Goal: Communication & Community: Answer question/provide support

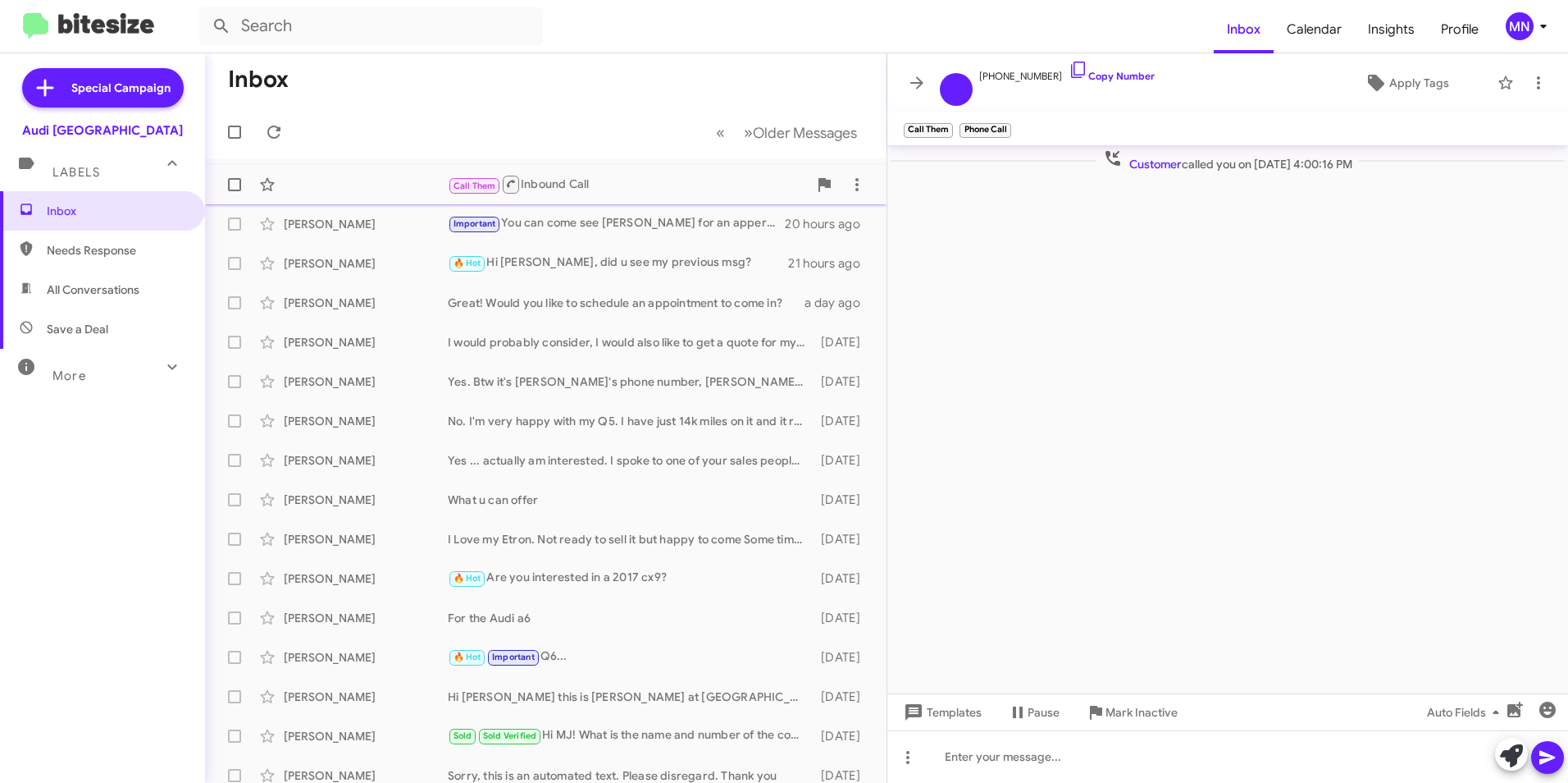
click at [675, 195] on div "Call Them Inbound Call" at bounding box center [628, 184] width 360 height 20
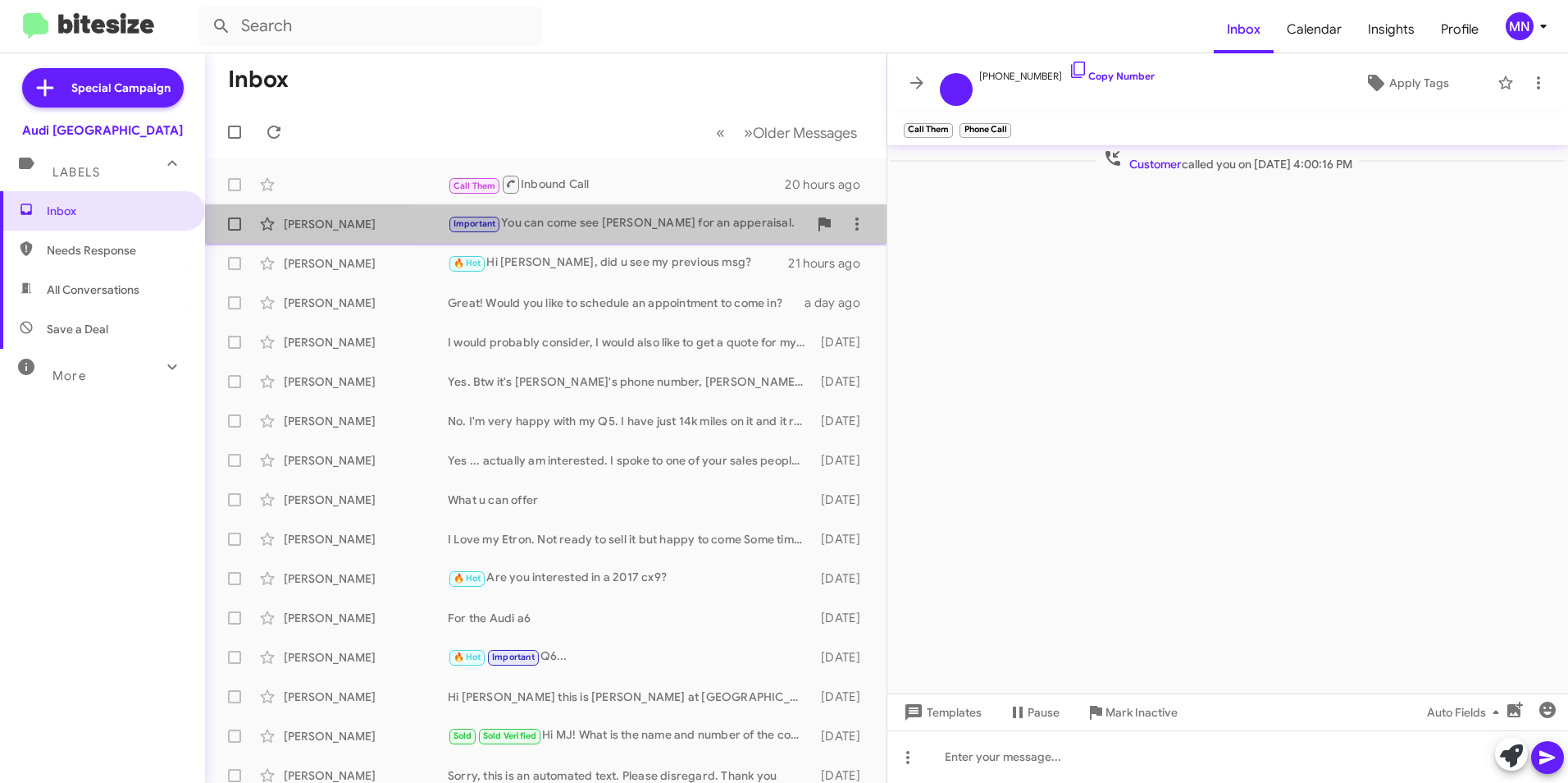
click at [674, 226] on div "Important You can come see [PERSON_NAME] for an apperaisal." at bounding box center [628, 223] width 360 height 18
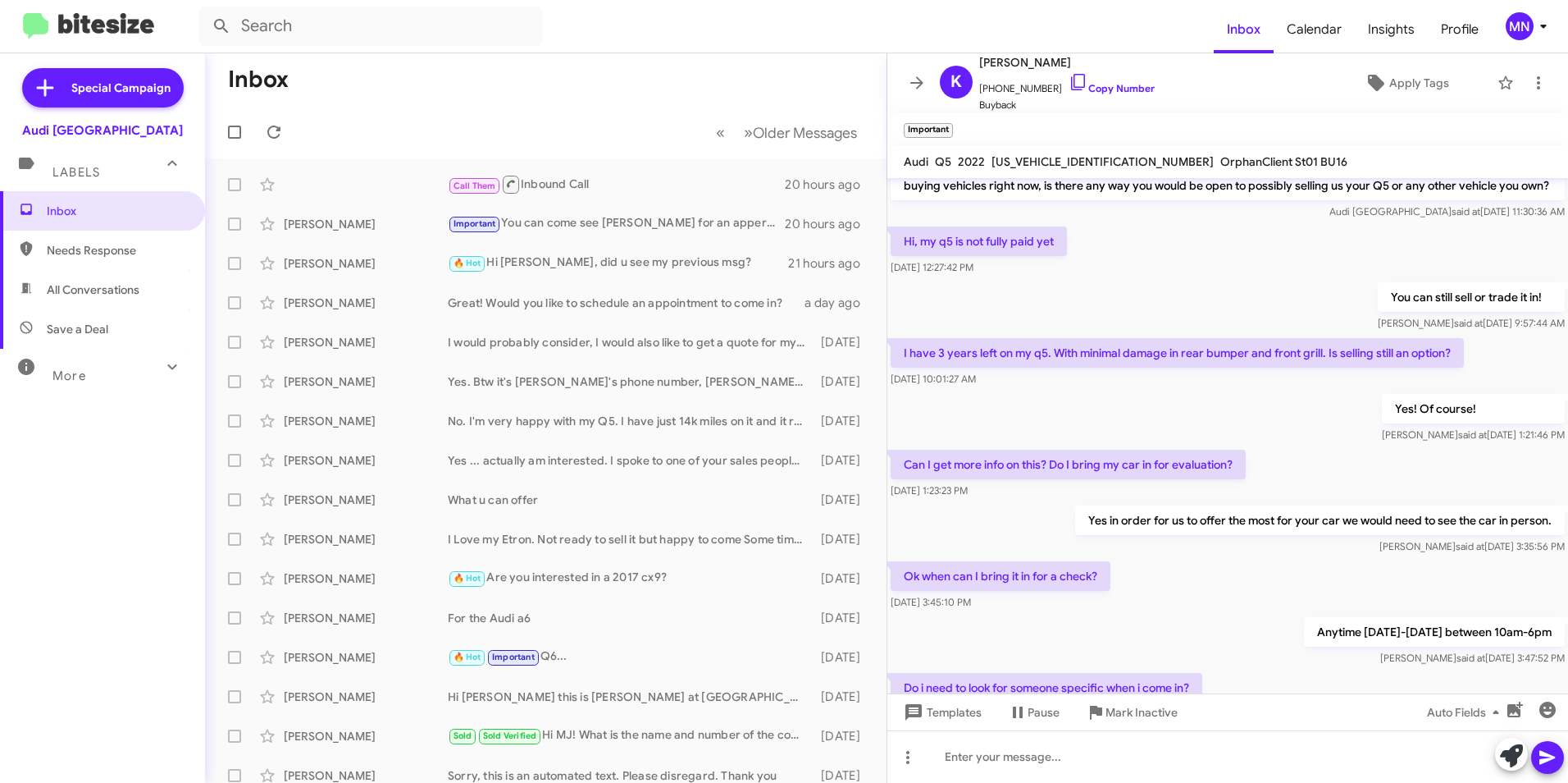
scroll to position [643, 0]
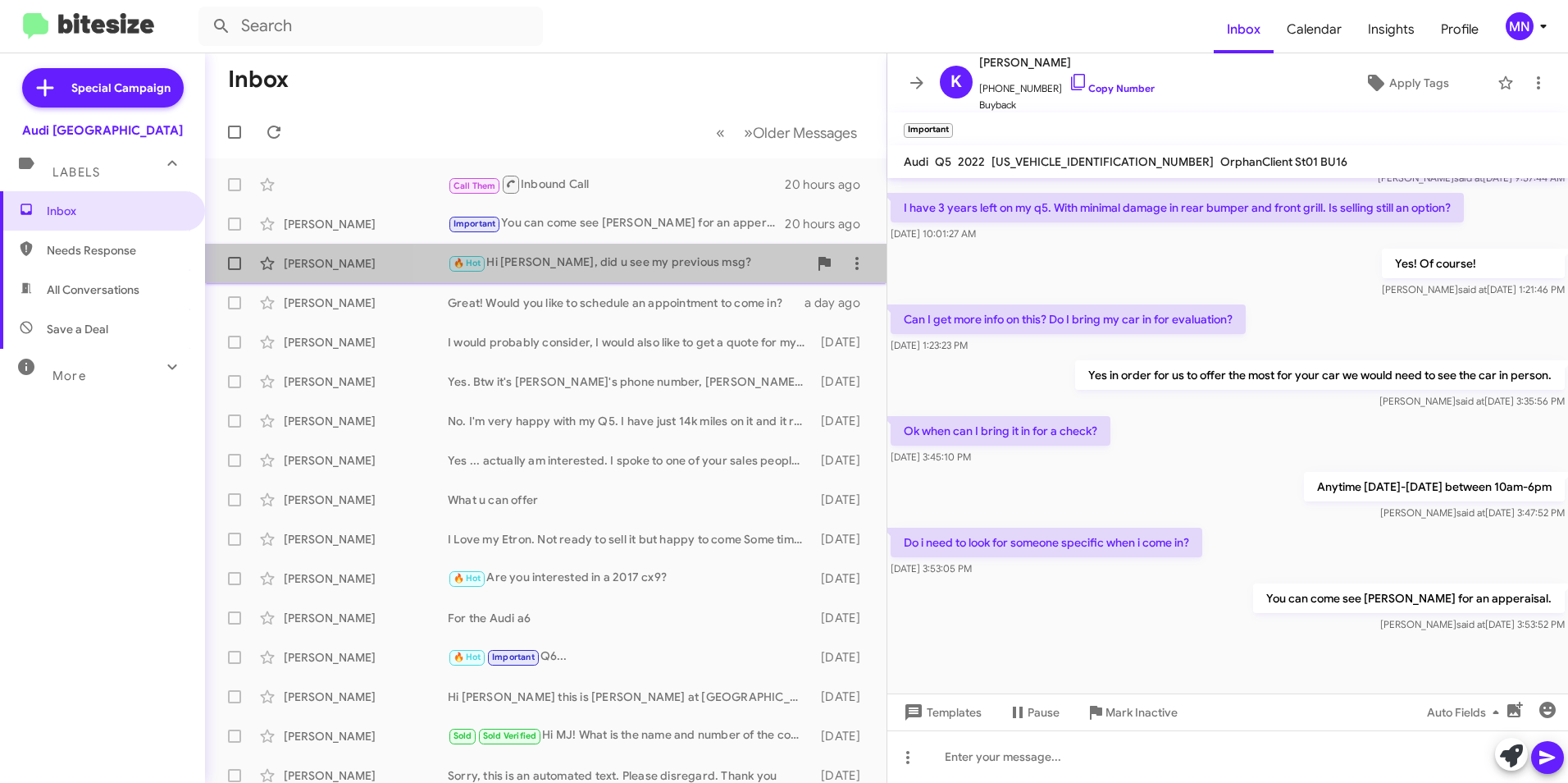
click at [674, 248] on div "[PERSON_NAME] 🔥 Hot Hi MJ, did u see my previous msg? 21 hours ago" at bounding box center [545, 263] width 655 height 33
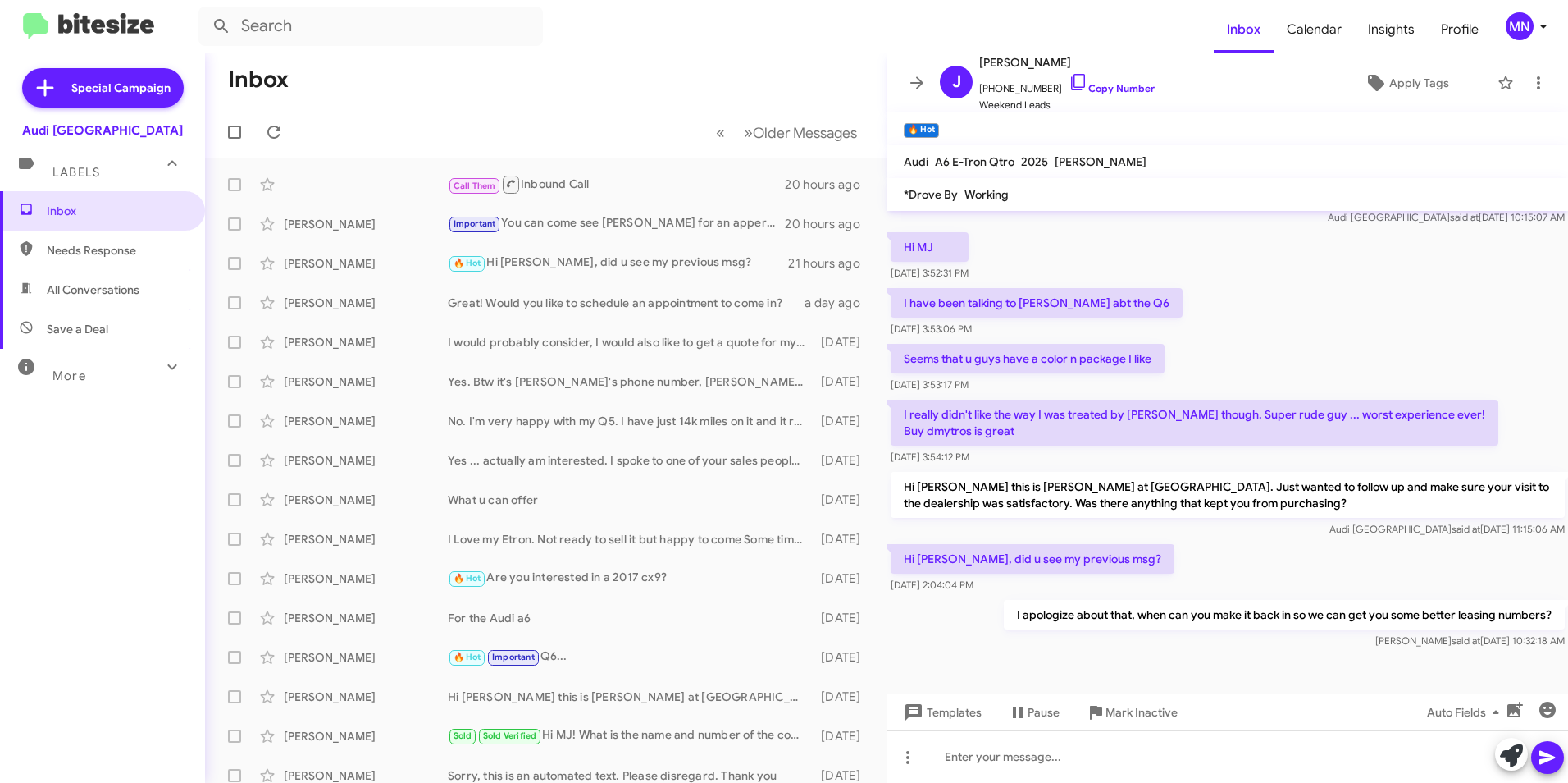
scroll to position [1463, 0]
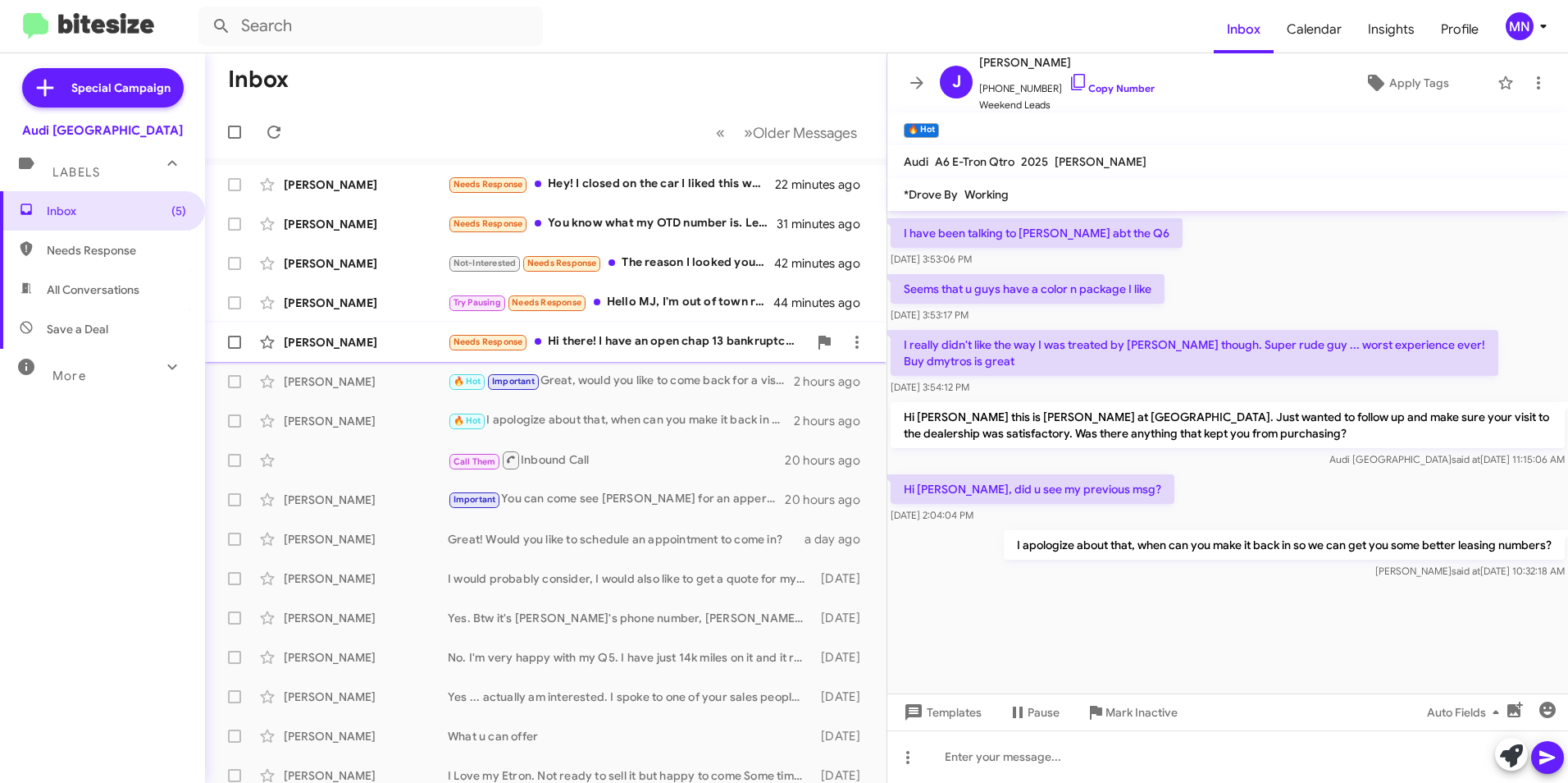
click at [654, 348] on div "Needs Response Hi there! I have an open chap 13 bankruptcy, would need an order…" at bounding box center [628, 342] width 360 height 18
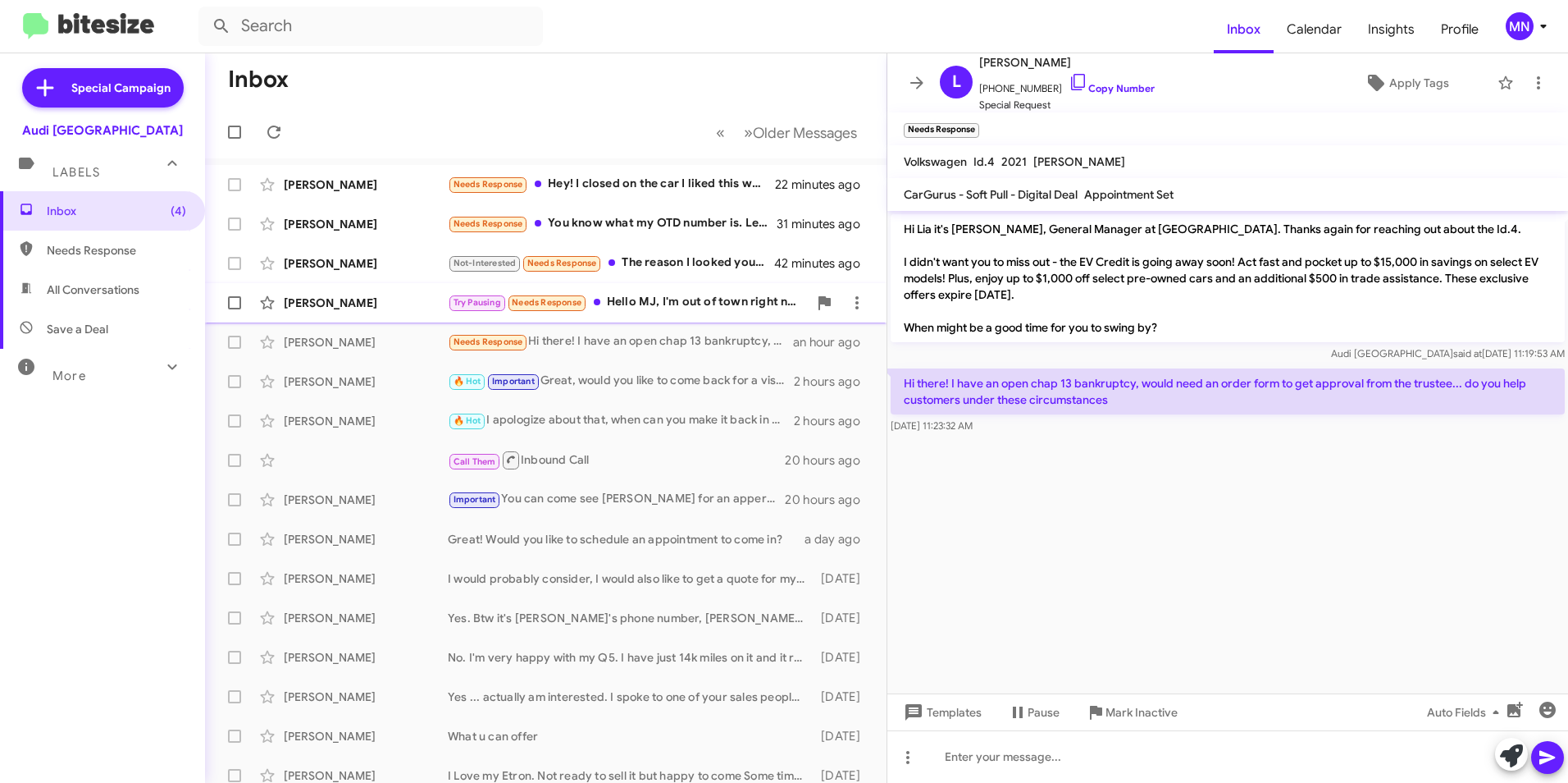
click at [691, 309] on div "Try Pausing Needs Response Hello MJ, I'm out of town right now but possibly nex…" at bounding box center [628, 302] width 360 height 18
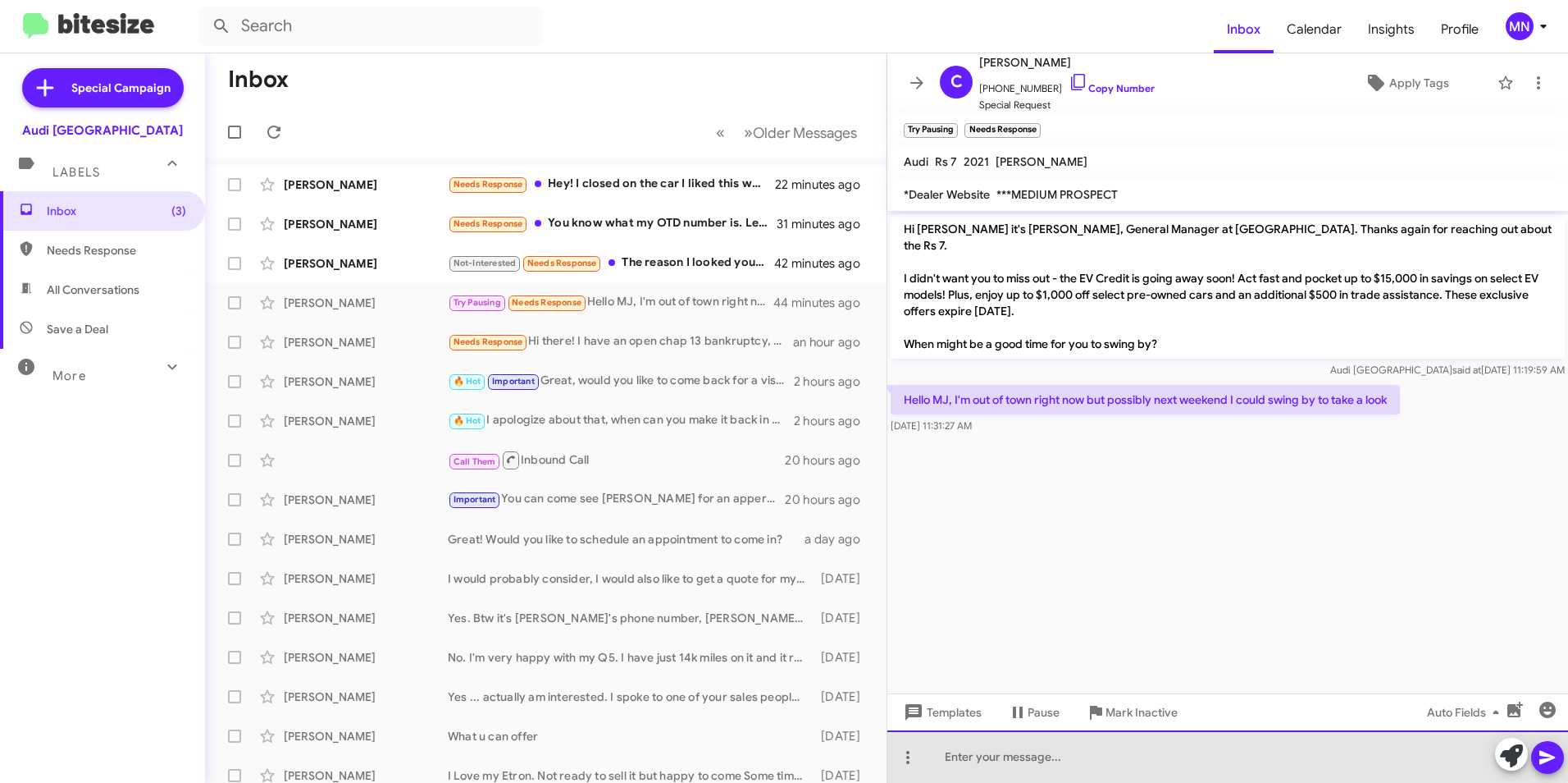
click at [1082, 753] on div at bounding box center [1227, 756] width 680 height 53
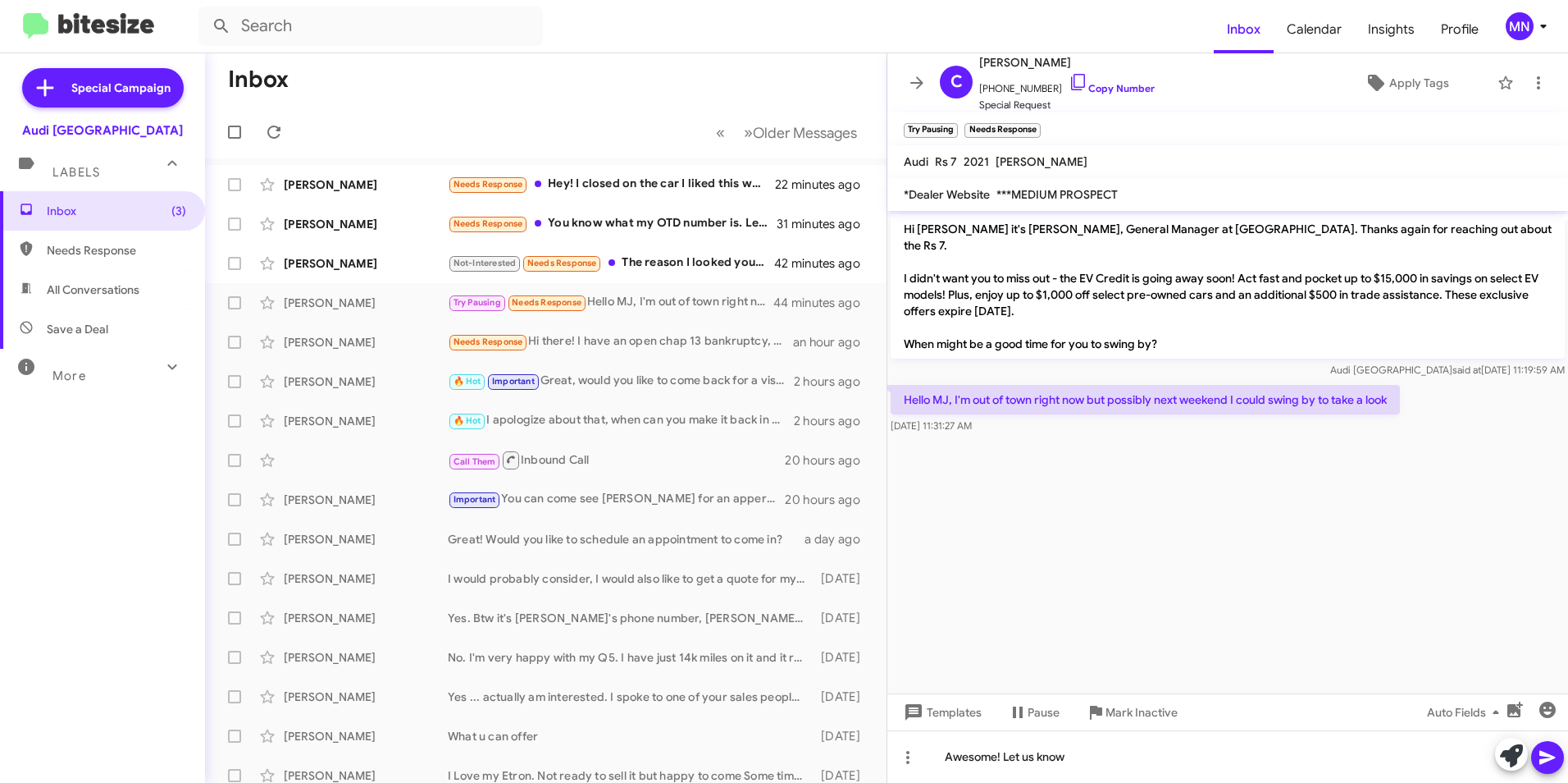
click at [1545, 767] on span at bounding box center [1547, 757] width 19 height 33
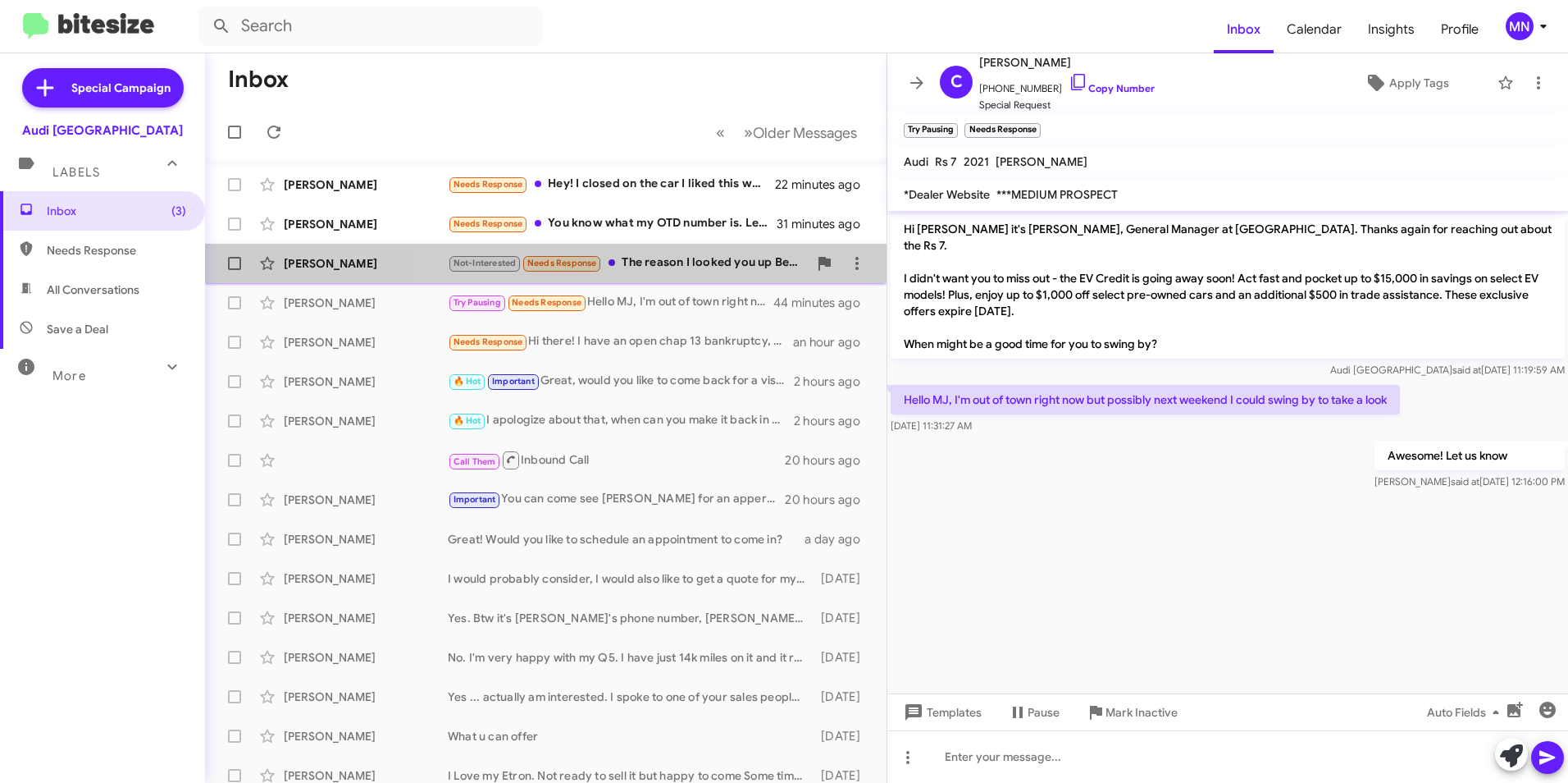
click at [695, 268] on div "Not-Interested Needs Response The reason I looked you up Because I heard you ca…" at bounding box center [628, 263] width 360 height 18
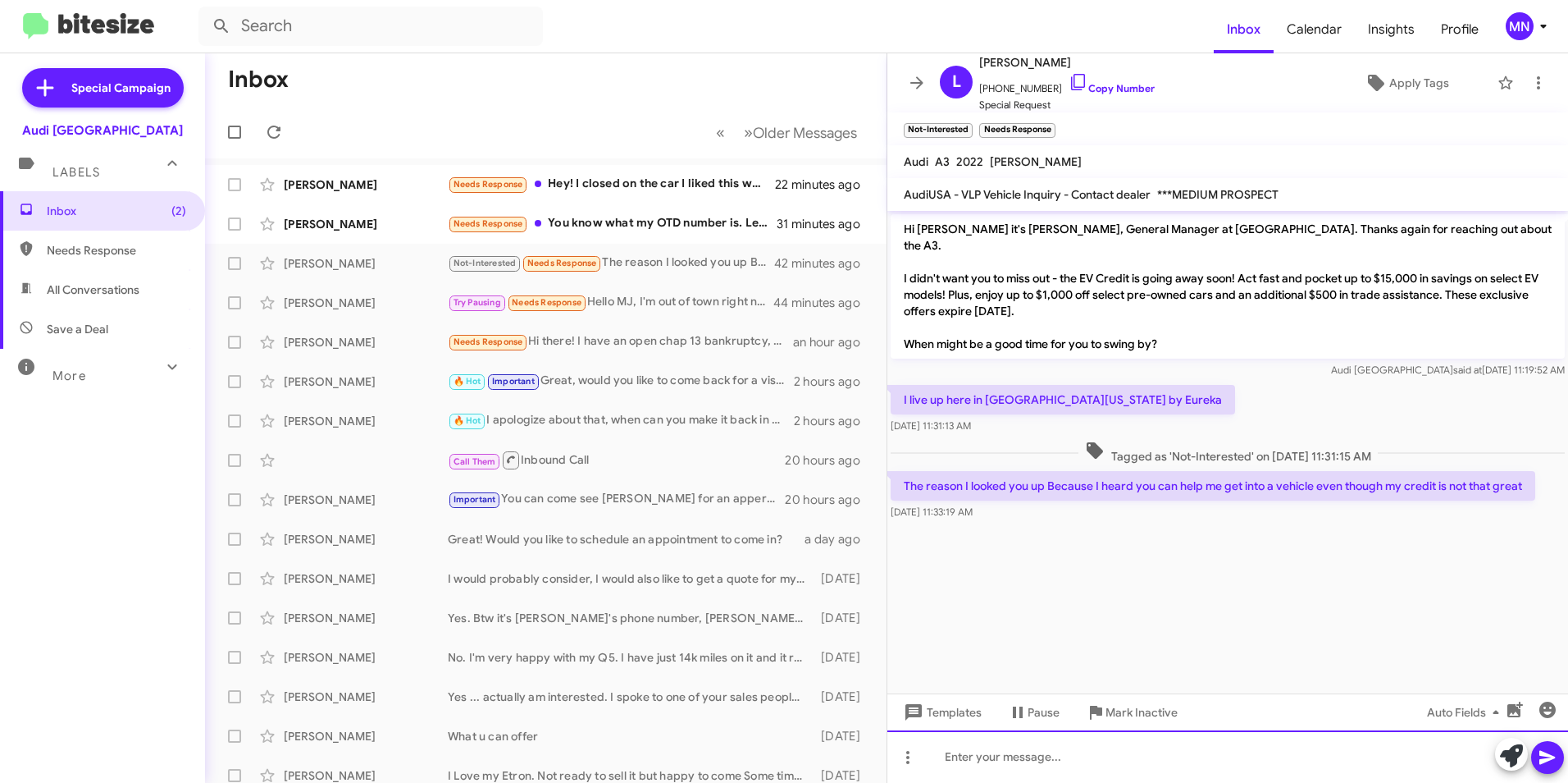
click at [1140, 775] on div at bounding box center [1227, 756] width 680 height 53
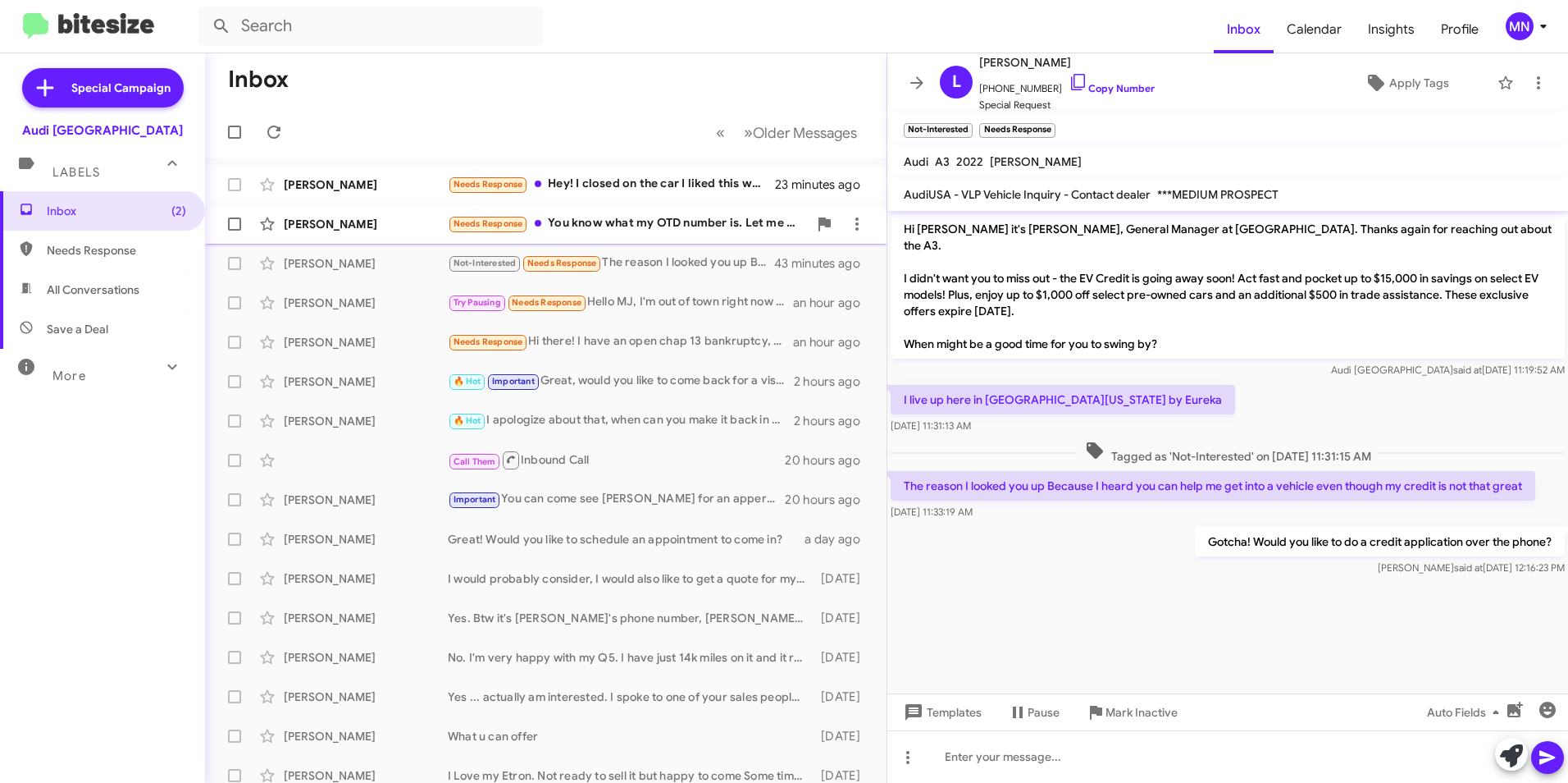
click at [648, 233] on div "Needs Response You know what my OTD number is. Let me know when you can make it…" at bounding box center [628, 223] width 360 height 18
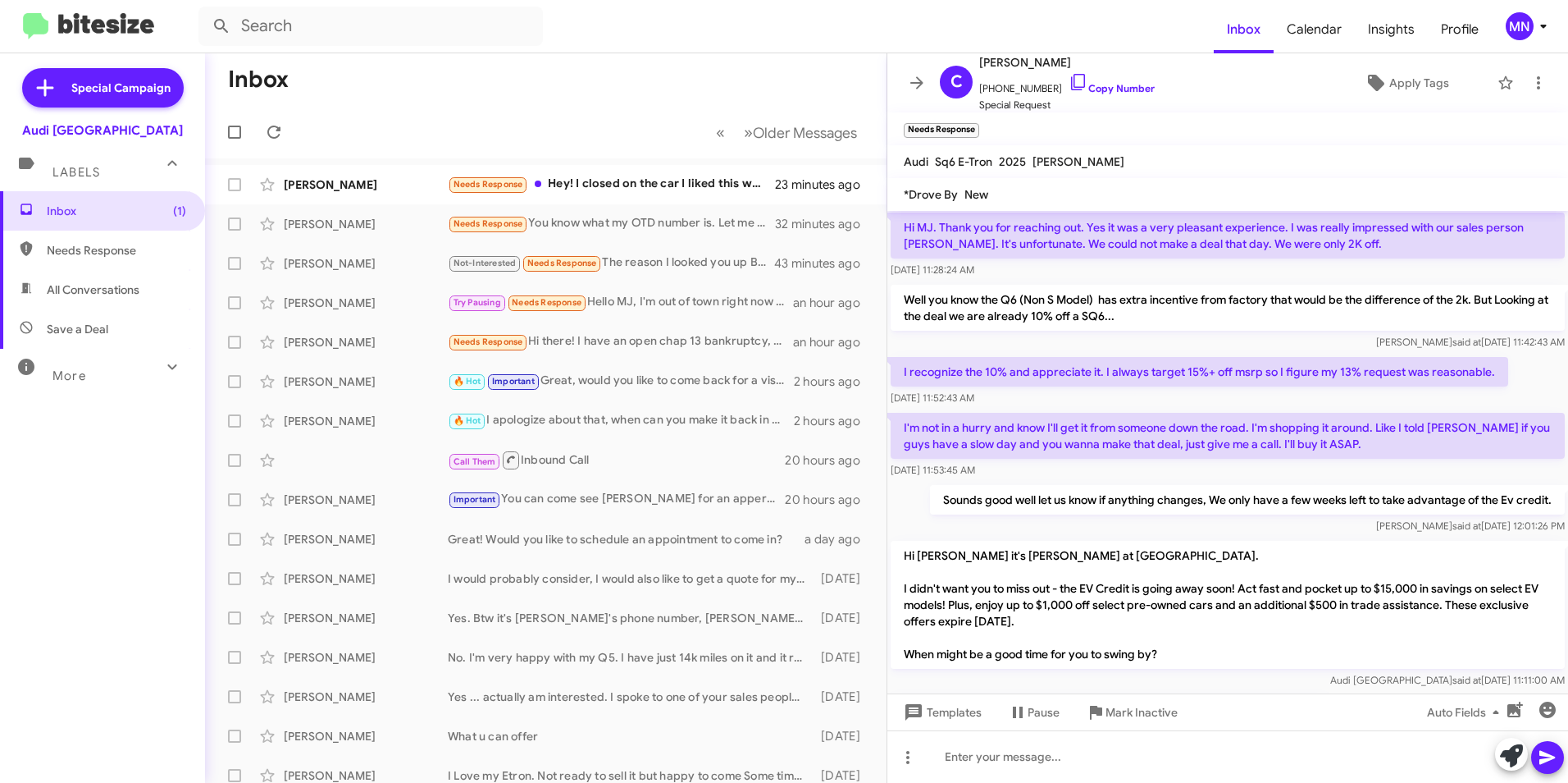
scroll to position [161, 0]
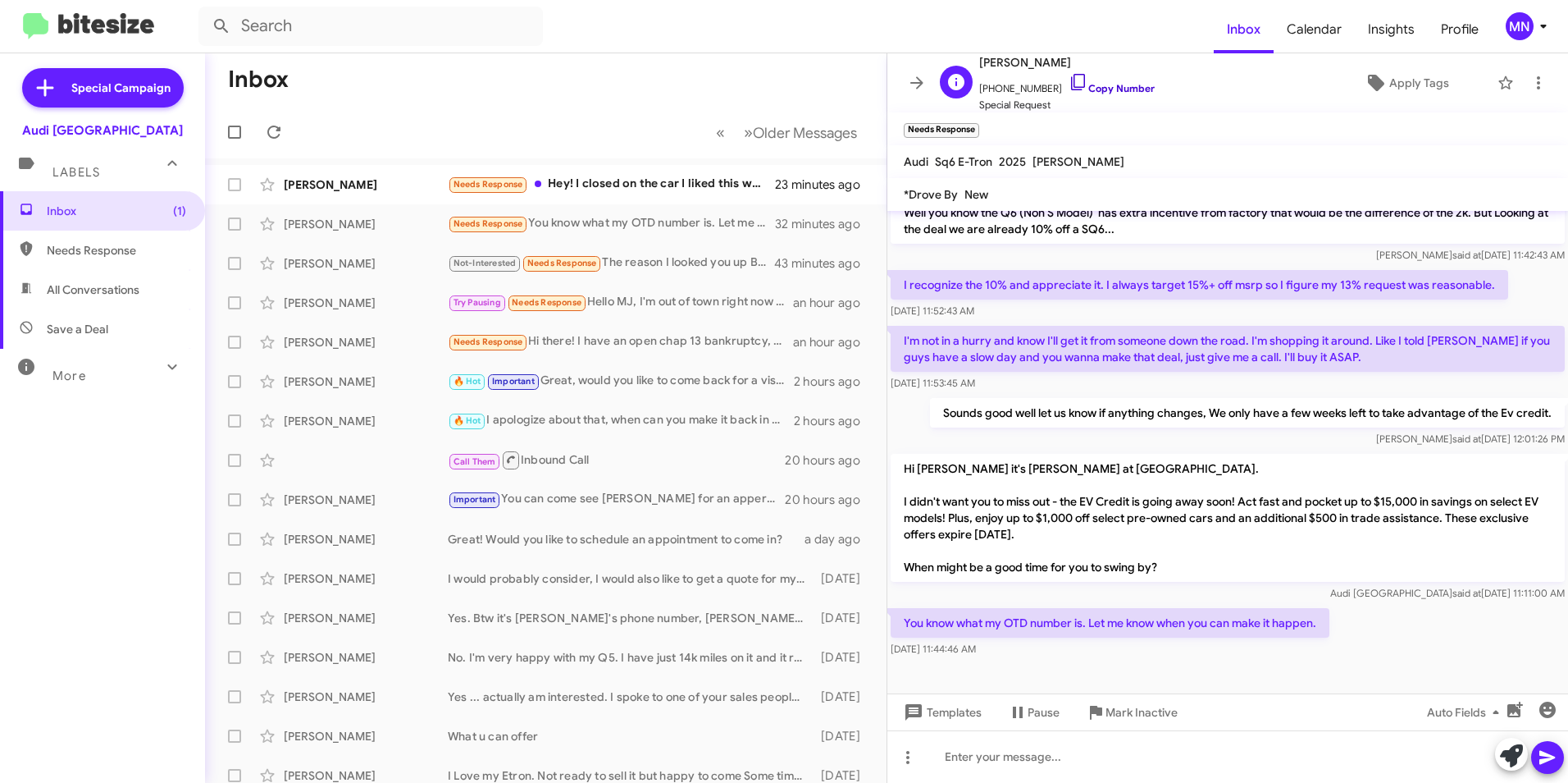
click at [1069, 84] on icon at bounding box center [1078, 81] width 19 height 19
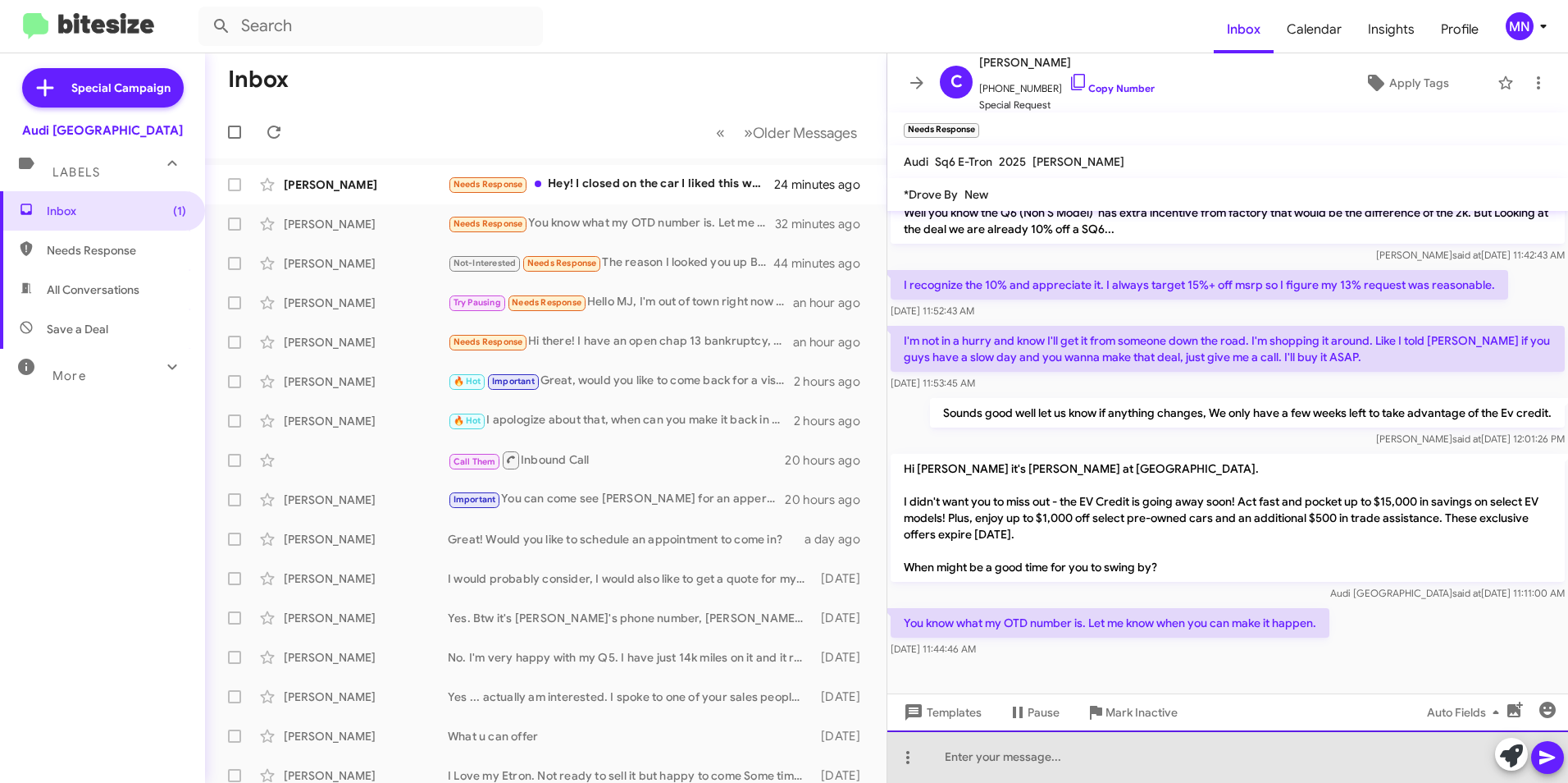
click at [982, 751] on div at bounding box center [1227, 756] width 680 height 53
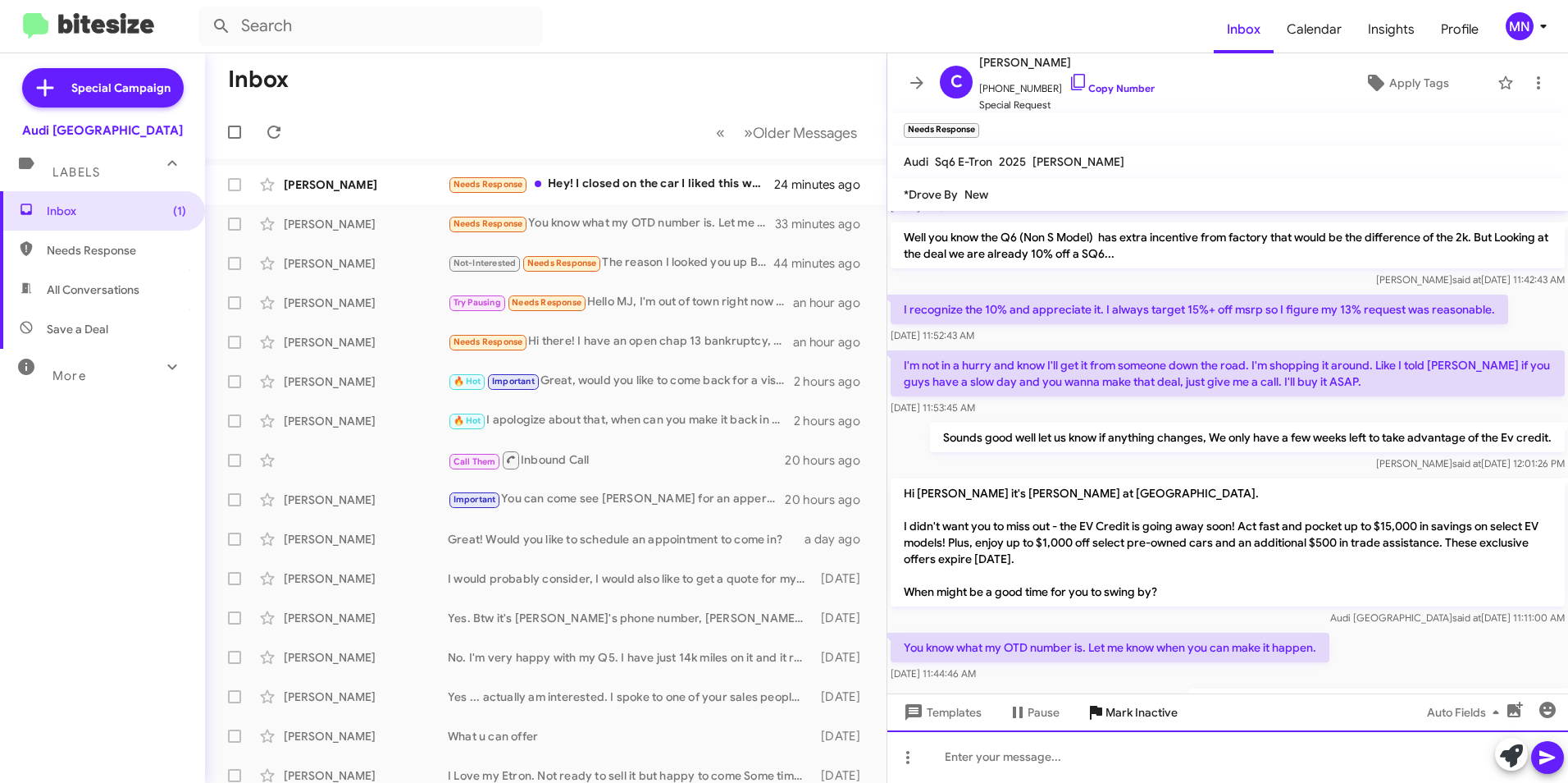
scroll to position [221, 0]
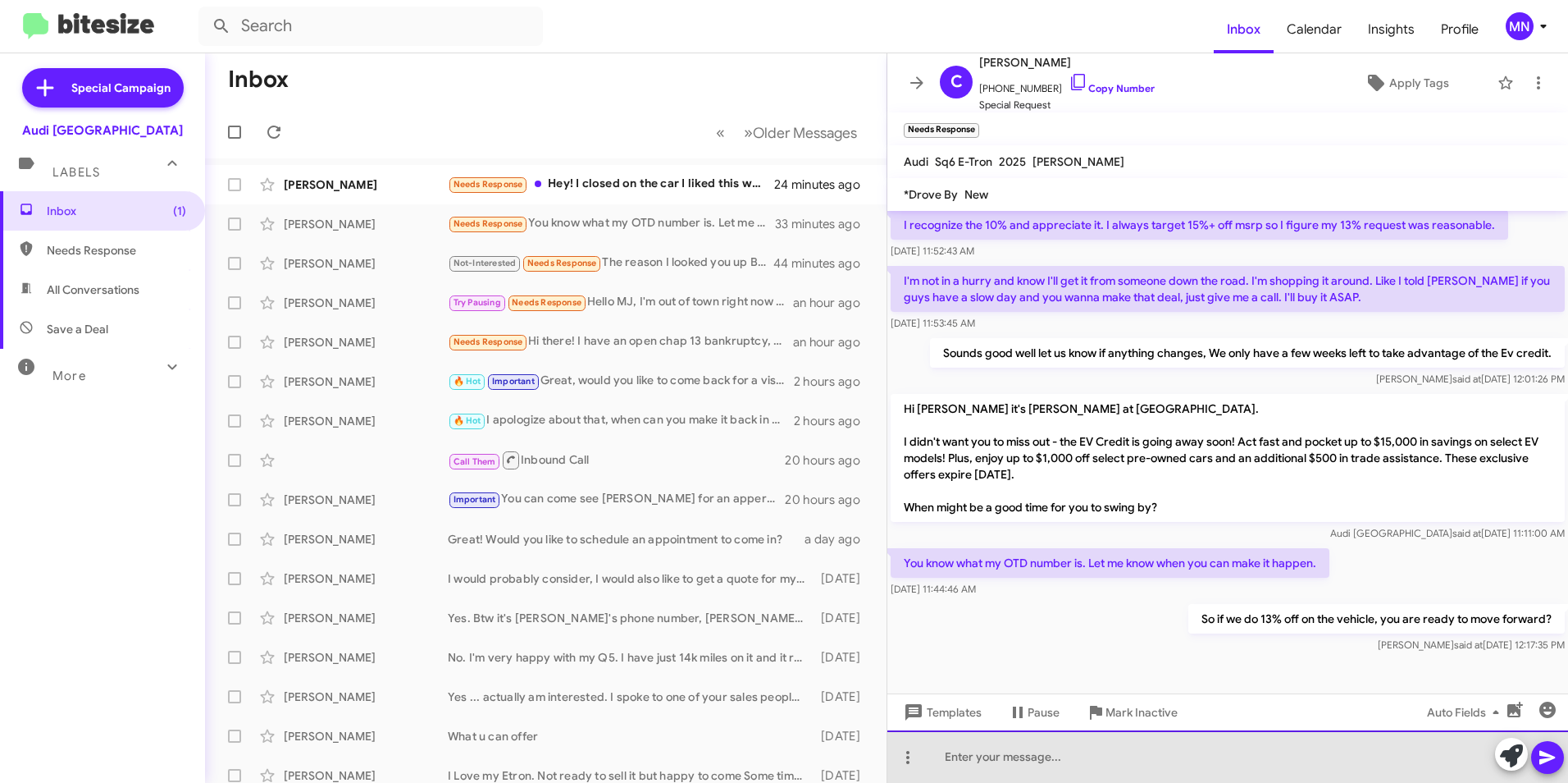
click at [1093, 766] on div at bounding box center [1227, 756] width 680 height 53
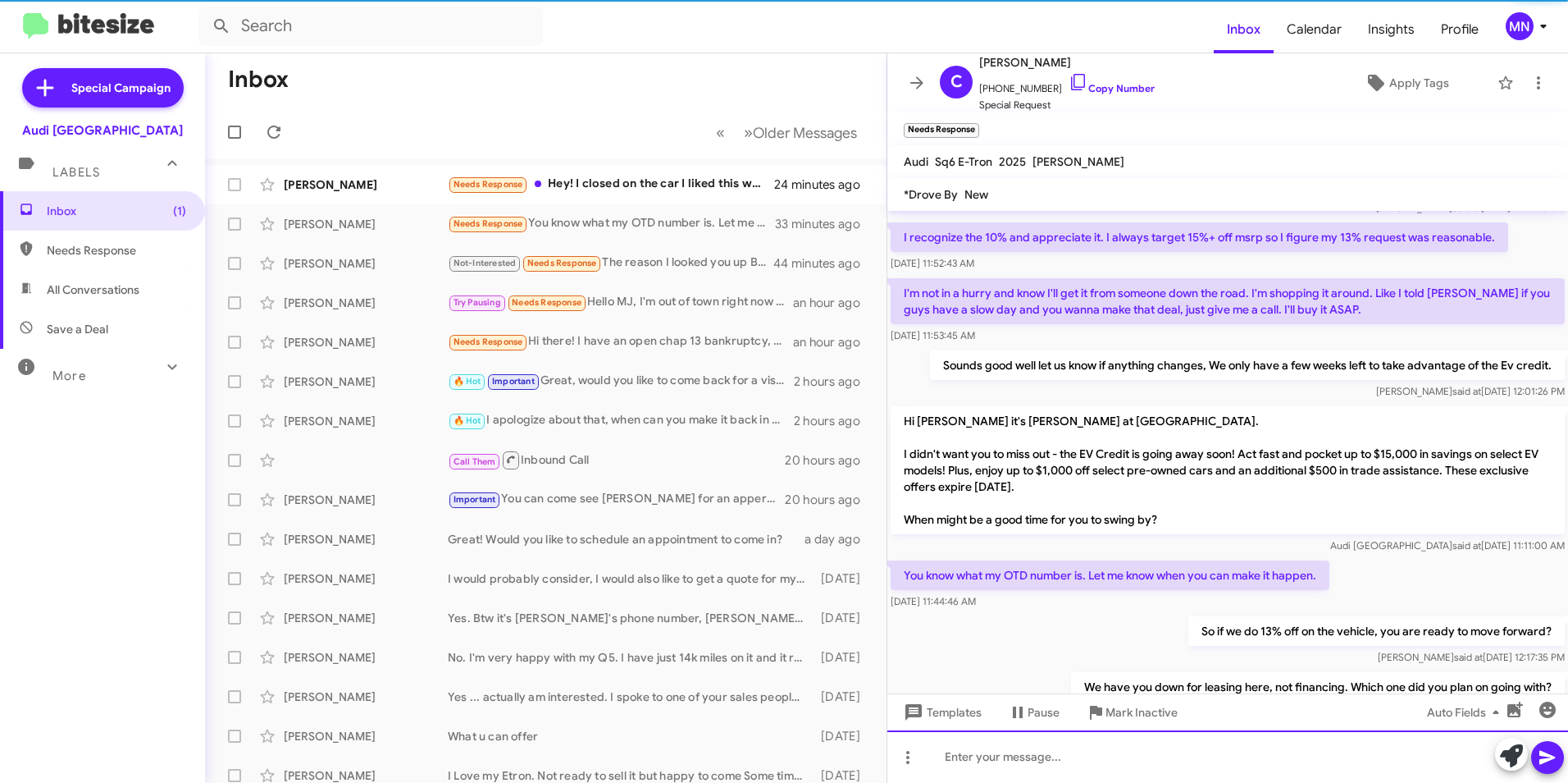
scroll to position [280, 0]
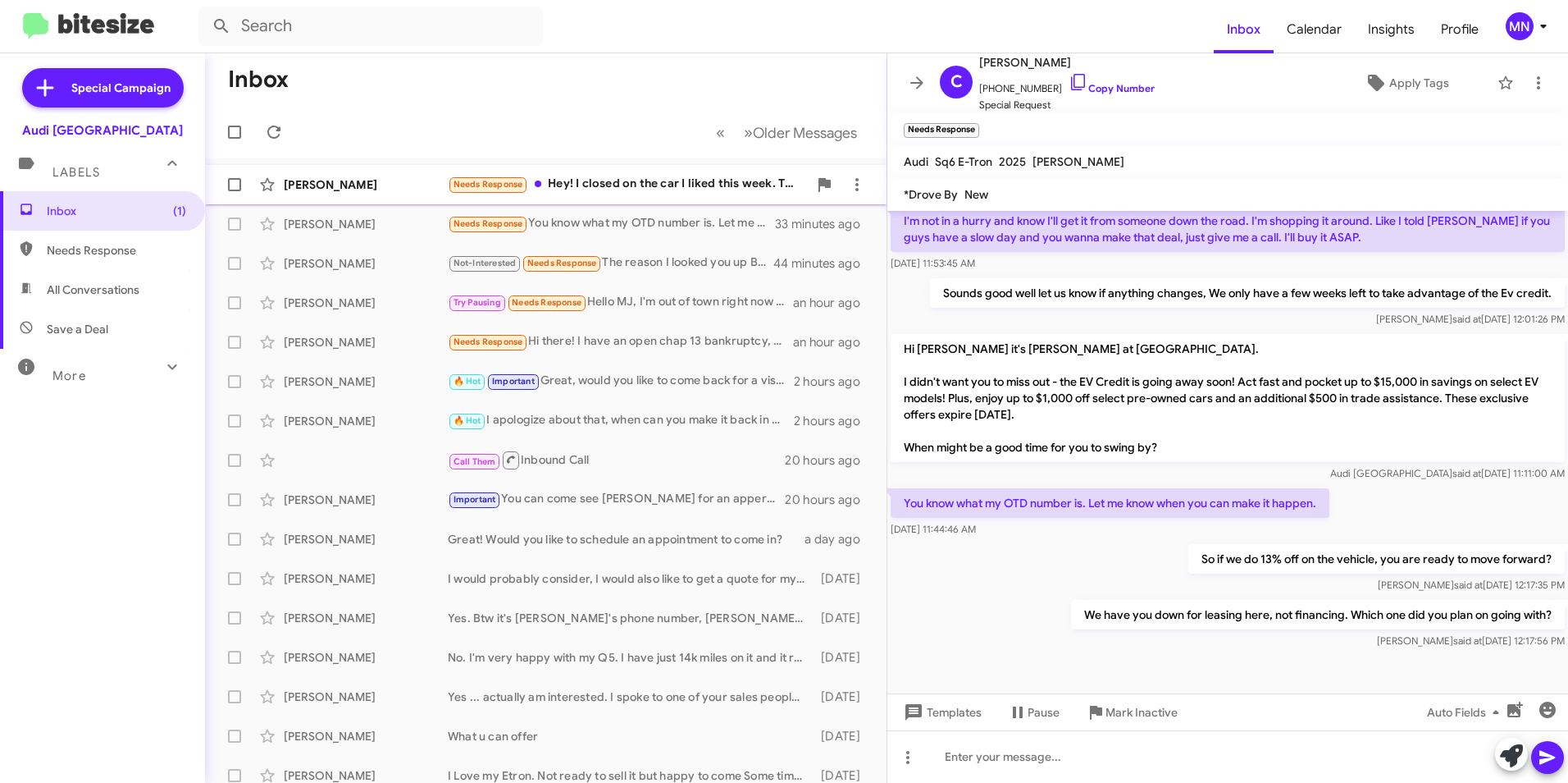
click at [610, 175] on div "Needs Response Hey! I closed on the car I liked this week. Thank you for reachi…" at bounding box center [628, 184] width 360 height 18
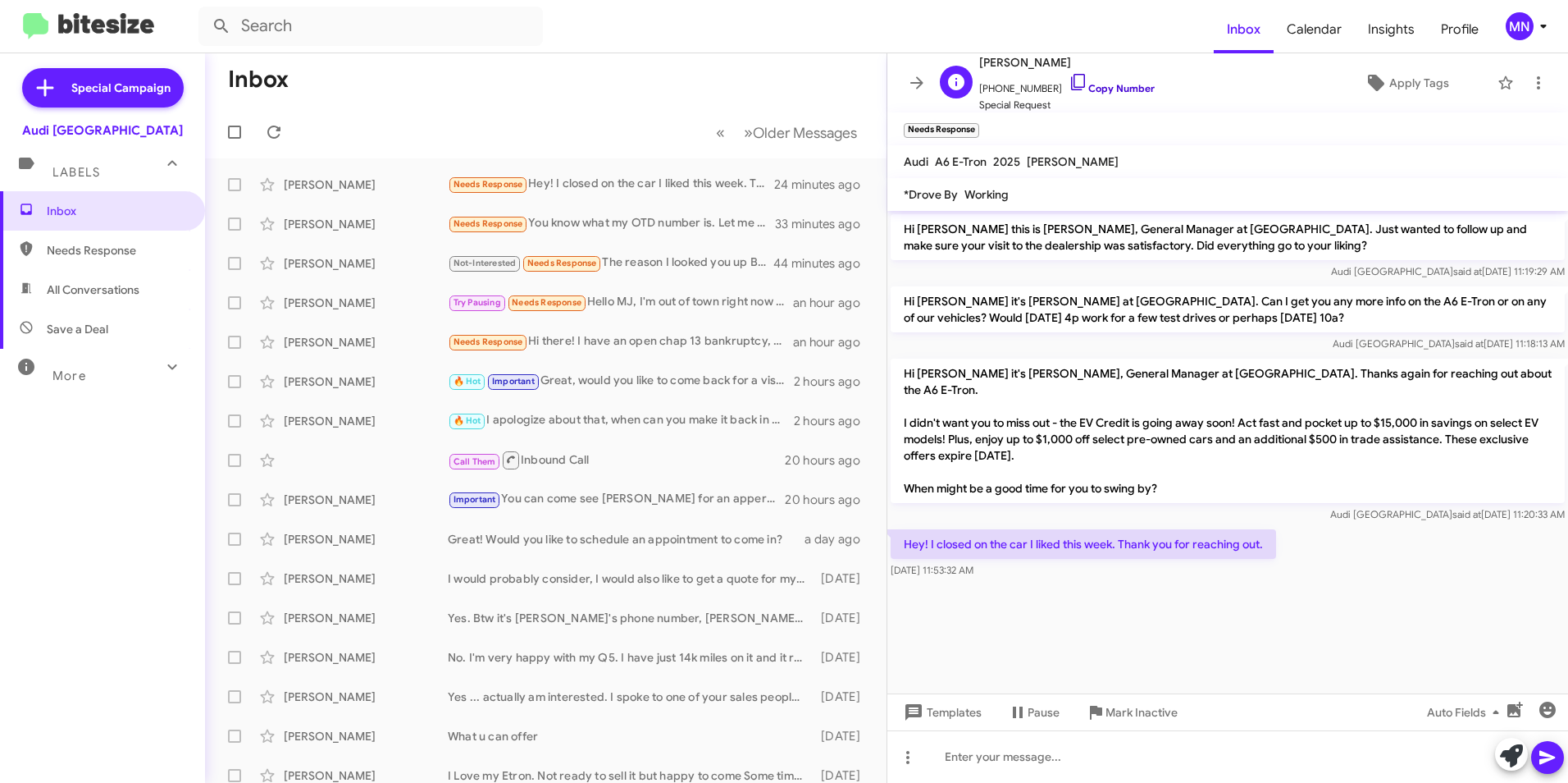
click at [1069, 82] on icon at bounding box center [1078, 81] width 19 height 19
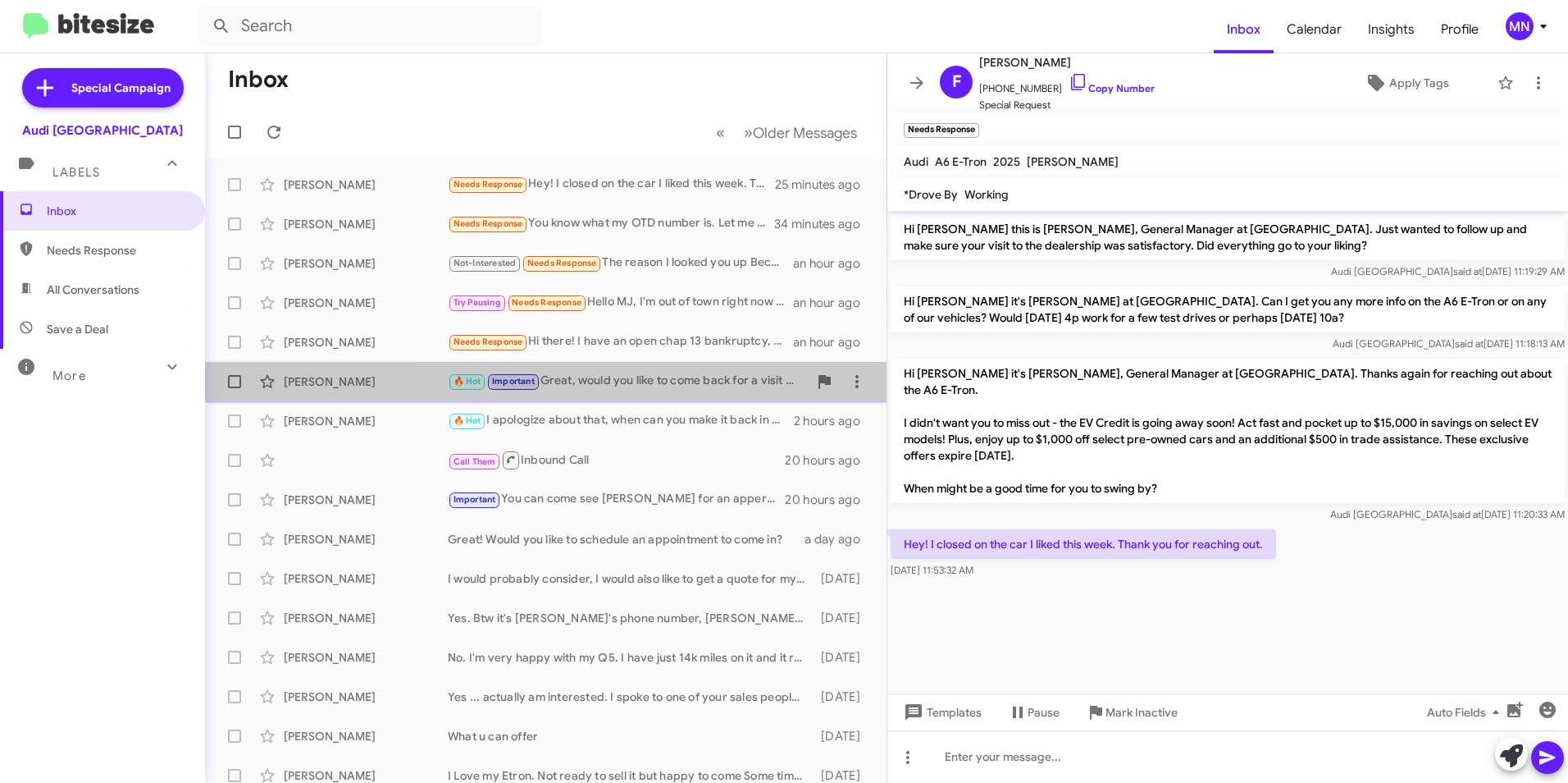
click at [689, 397] on div "[PERSON_NAME] 🔥 Hot Important Great, would you like to come back for a visit so…" at bounding box center [545, 381] width 655 height 33
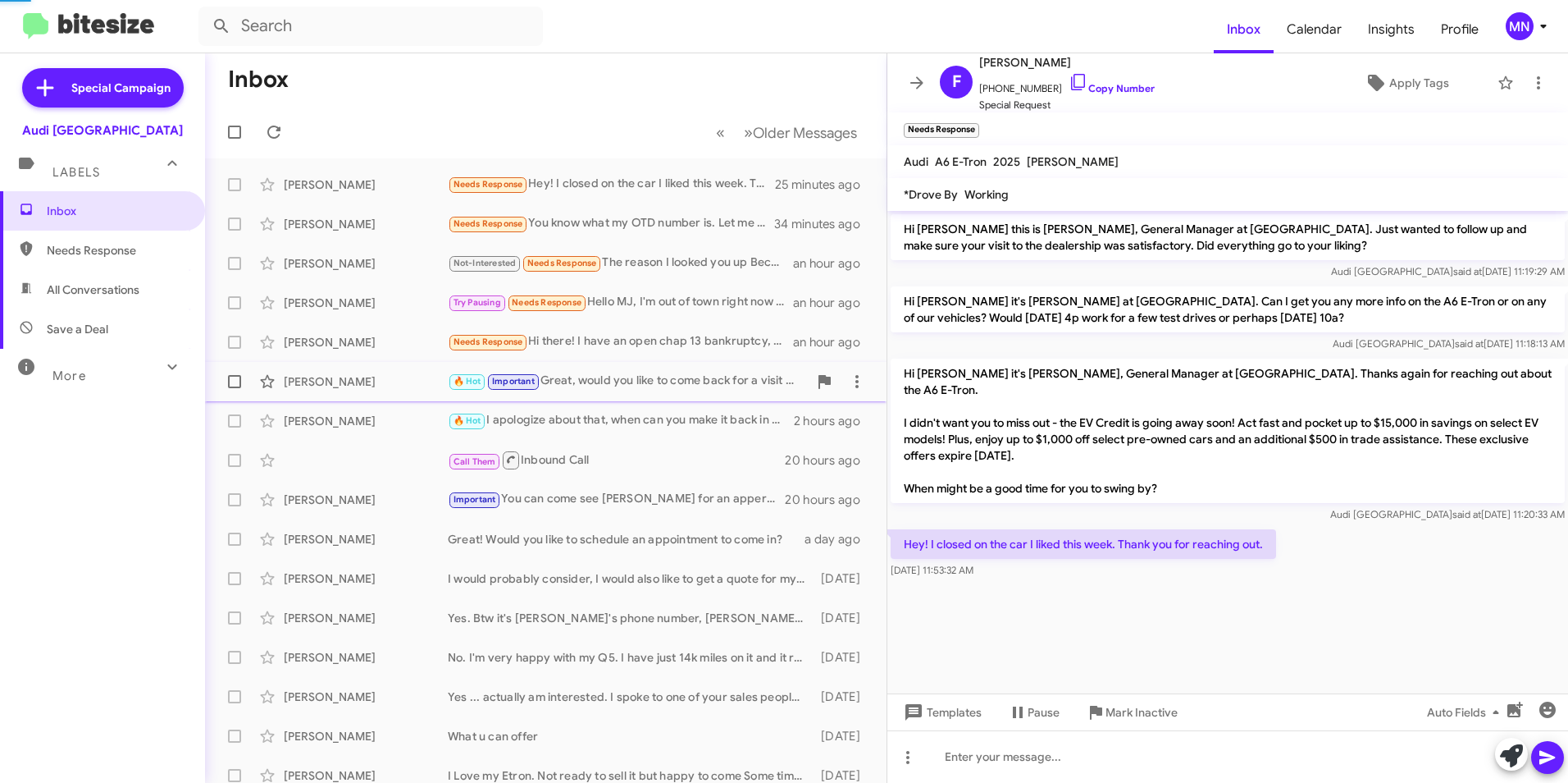
scroll to position [253, 0]
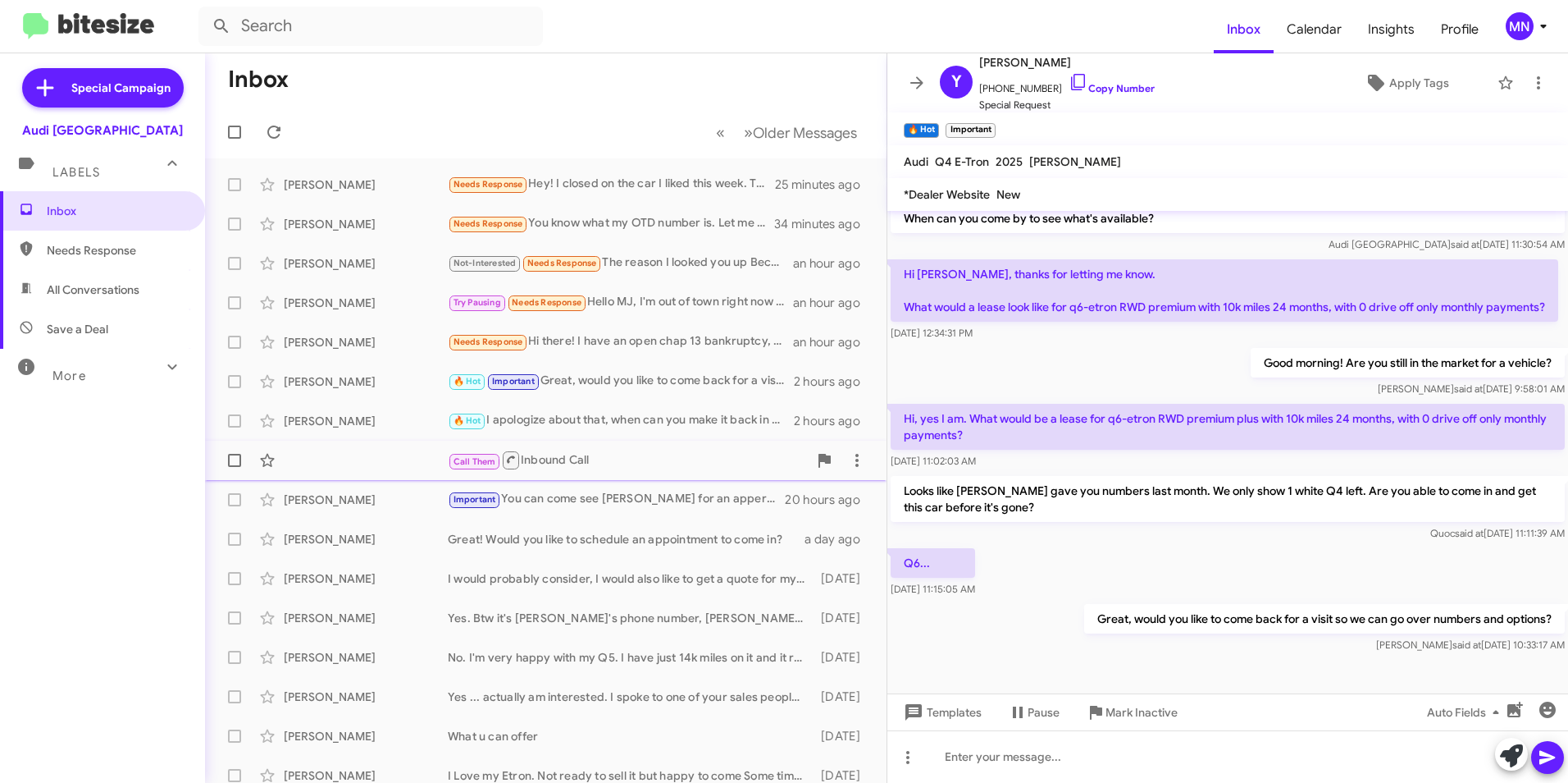
click at [686, 443] on span "Call Them Inbound Call 20 hours ago" at bounding box center [545, 460] width 681 height 39
